Goal: Task Accomplishment & Management: Manage account settings

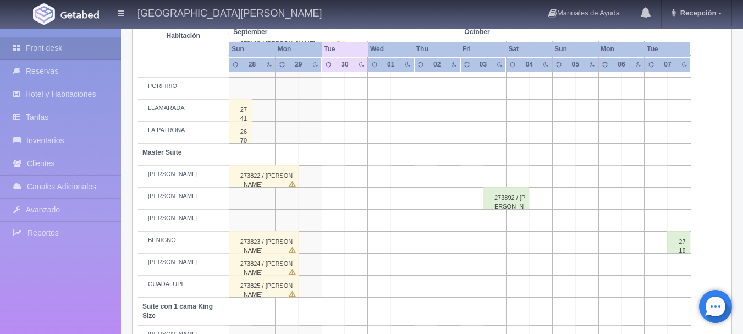
scroll to position [310, 0]
click at [509, 195] on div "273892 / [PERSON_NAME]" at bounding box center [506, 199] width 46 height 22
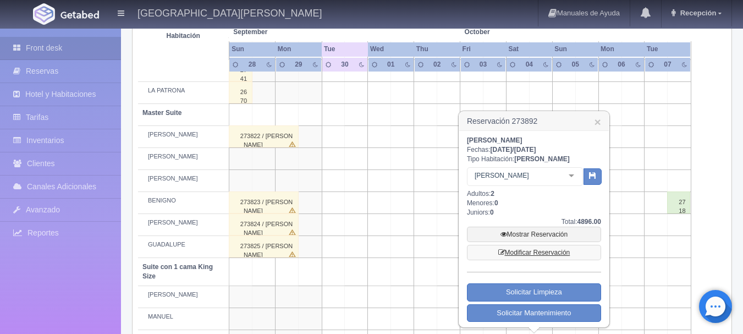
scroll to position [345, 0]
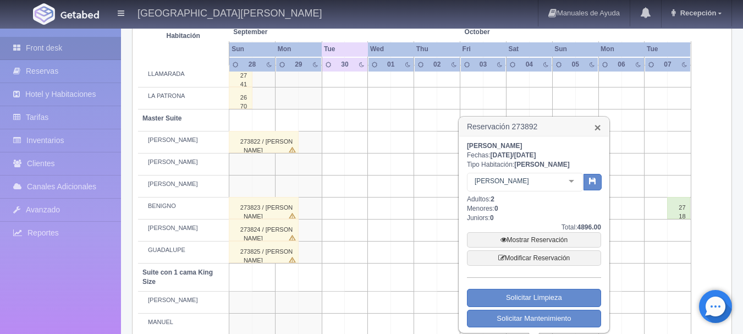
click at [599, 126] on link "×" at bounding box center [597, 128] width 7 height 12
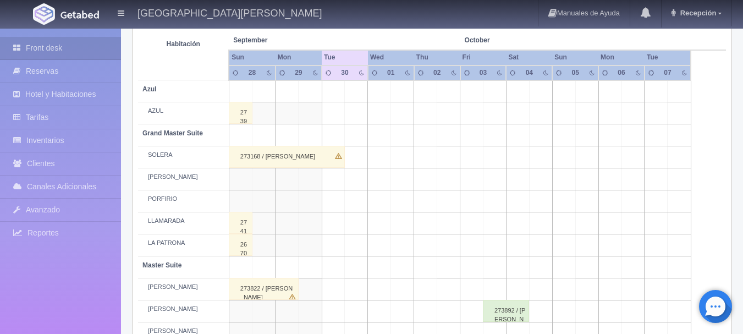
scroll to position [197, 0]
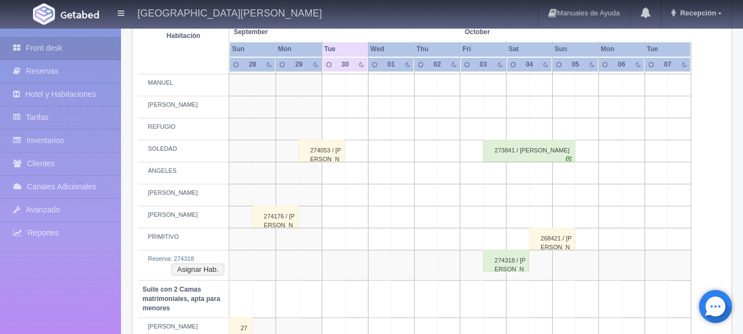
scroll to position [582, 0]
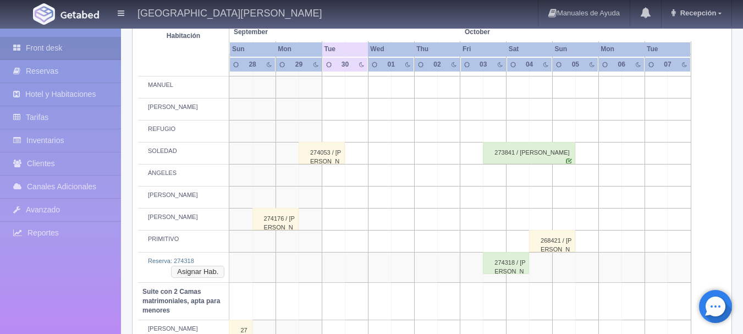
click at [218, 271] on button "Asignar Hab." at bounding box center [197, 272] width 53 height 12
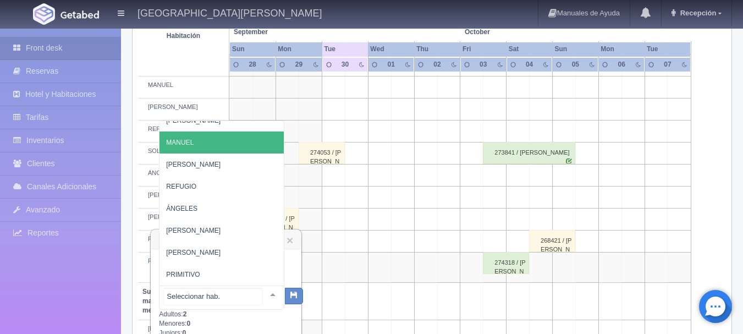
scroll to position [62, 0]
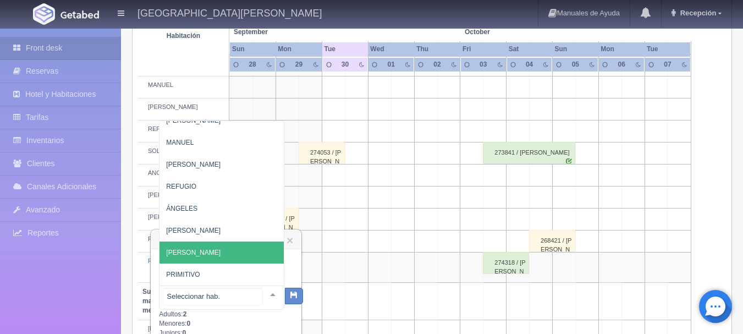
click at [184, 249] on span "[PERSON_NAME]" at bounding box center [193, 253] width 54 height 8
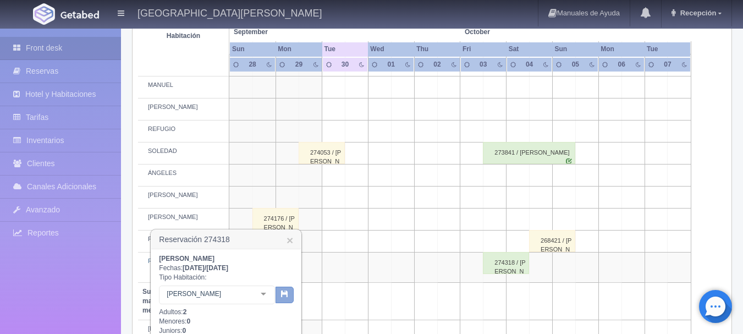
click at [289, 296] on button "button" at bounding box center [285, 295] width 18 height 16
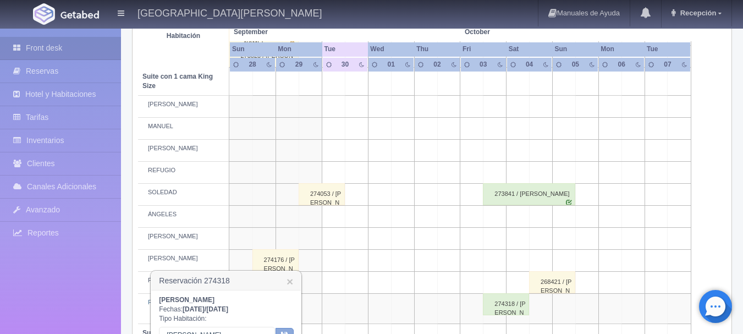
scroll to position [557, 0]
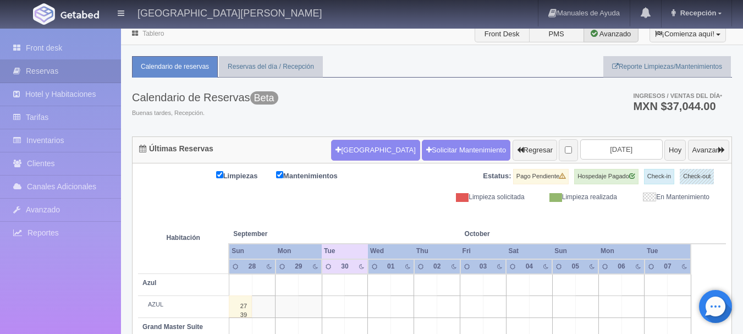
scroll to position [3, 0]
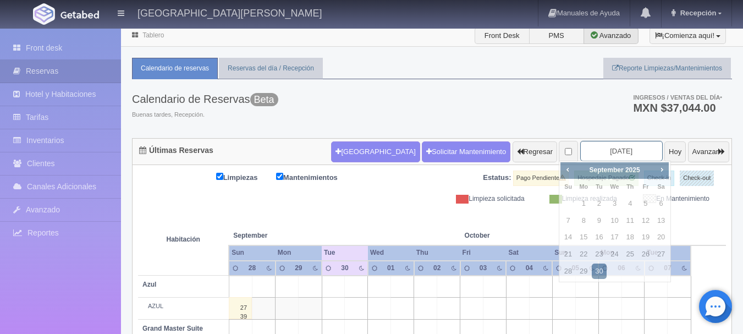
click at [604, 153] on input "2025-09-30" at bounding box center [621, 151] width 82 height 20
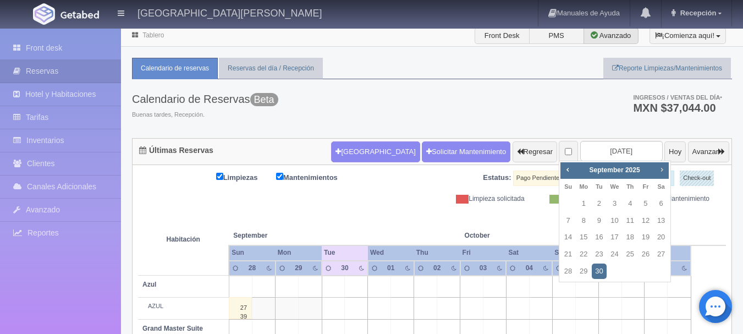
click at [660, 168] on span "Next" at bounding box center [661, 169] width 9 height 9
click at [658, 225] on link "11" at bounding box center [661, 221] width 14 height 16
type input "2025-10-11"
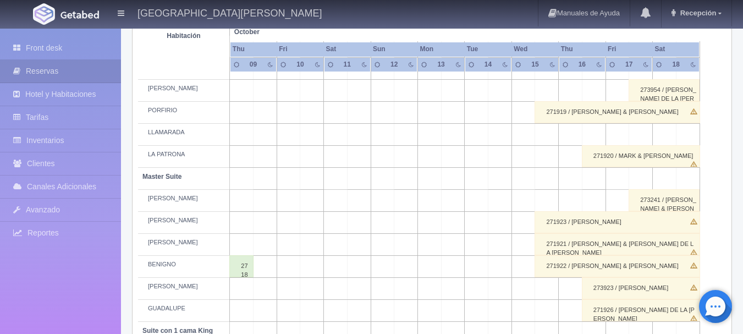
scroll to position [244, 0]
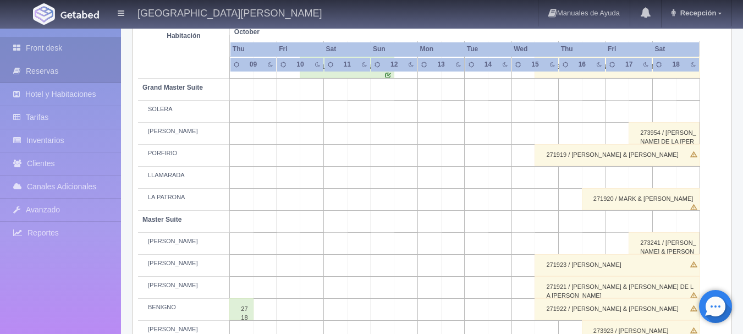
click at [92, 51] on link "Front desk" at bounding box center [60, 48] width 121 height 23
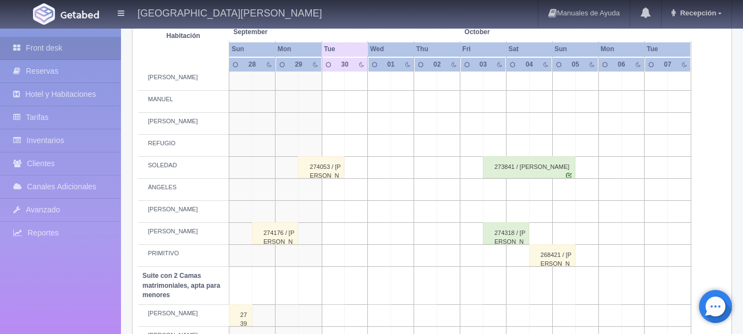
scroll to position [568, 0]
click at [502, 231] on div "274318 / Cesar Baez" at bounding box center [506, 233] width 46 height 22
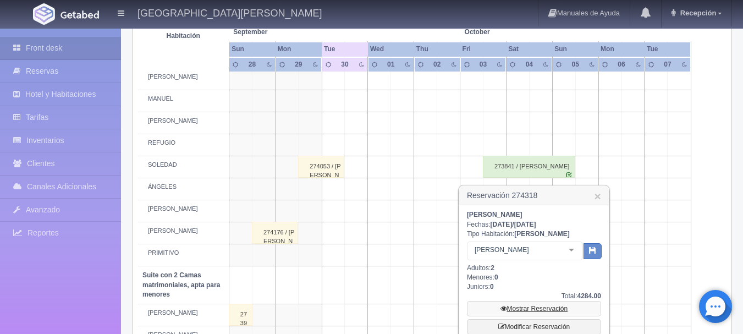
click at [520, 302] on link "Mostrar Reservación" at bounding box center [534, 308] width 134 height 15
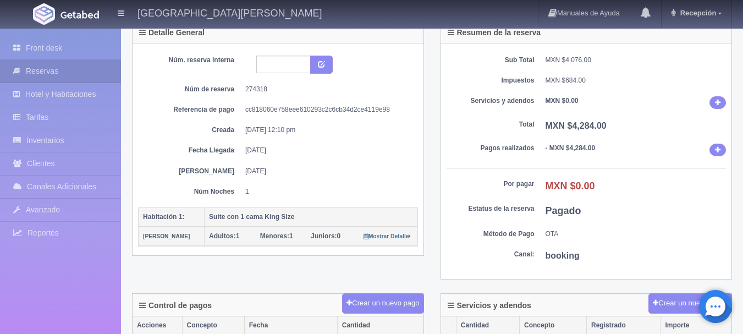
scroll to position [74, 0]
drag, startPoint x: 549, startPoint y: 126, endPoint x: 618, endPoint y: 126, distance: 68.7
click at [618, 126] on dd "MXN $4,284.00" at bounding box center [636, 126] width 181 height 13
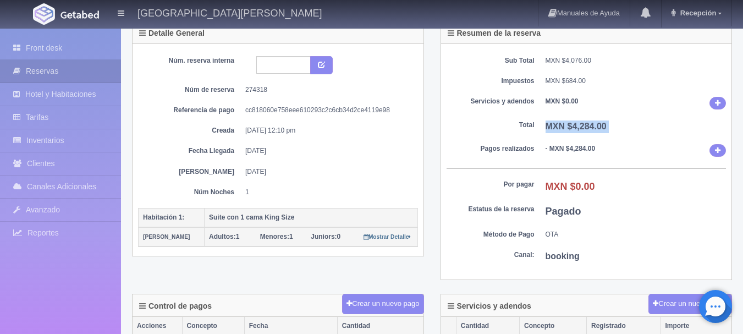
drag, startPoint x: 618, startPoint y: 126, endPoint x: 550, endPoint y: 133, distance: 67.9
click at [550, 133] on dd "MXN $4,284.00" at bounding box center [636, 126] width 181 height 13
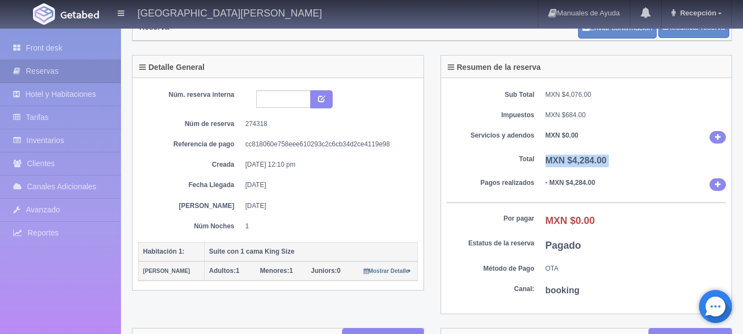
scroll to position [43, 0]
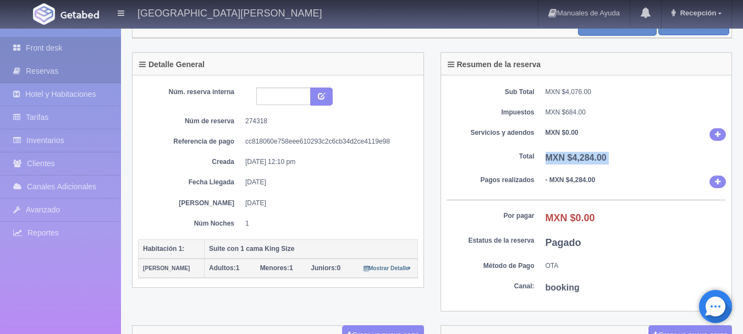
click at [85, 49] on link "Front desk" at bounding box center [60, 48] width 121 height 23
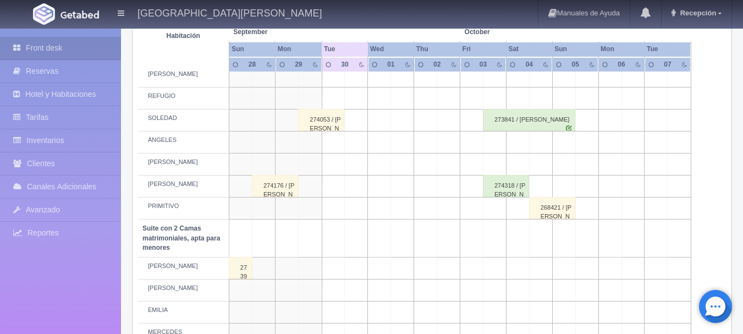
scroll to position [619, 0]
